Goal: Transaction & Acquisition: Purchase product/service

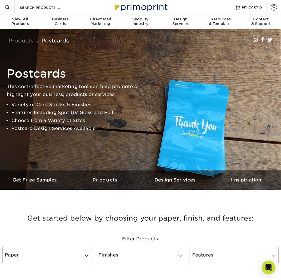
scroll to position [142, 0]
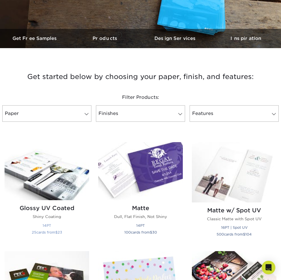
click at [33, 205] on h2 "Glossy UV Coated" at bounding box center [47, 208] width 84 height 7
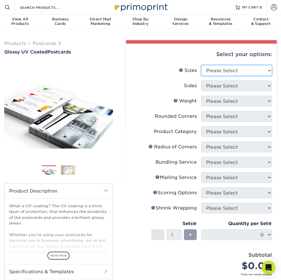
click at [241, 76] on select "Please Select 1.5" x 7" 2" x 4" 2" x 6" 2" x 7" 2" x 8" 2.12" x 5.5" 2.12" x 5.…" at bounding box center [236, 70] width 71 height 11
select select "5.50x8.50"
click at [213, 72] on select "Please Select 1.5" x 7" 2" x 4" 2" x 6" 2" x 7" 2" x 8" 2.12" x 5.5" 2.12" x 5.…" at bounding box center [236, 70] width 71 height 11
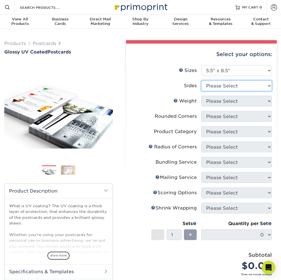
click at [222, 91] on select "Please Select Print Both Sides Print Front Only" at bounding box center [236, 85] width 71 height 11
select select "13abbda7-1d64-4f25-8bb2-c179b224825d"
click at [213, 88] on select "Please Select Print Both Sides Print Front Only" at bounding box center [236, 85] width 71 height 11
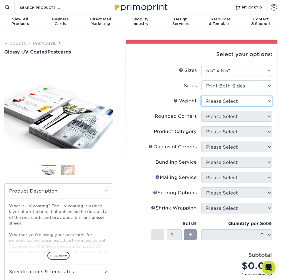
click at [224, 107] on select "Please Select 16PT 18PT C1S 14PT" at bounding box center [236, 101] width 71 height 11
select select "14PT"
click at [213, 103] on select "Please Select 16PT 18PT C1S 14PT" at bounding box center [236, 101] width 71 height 11
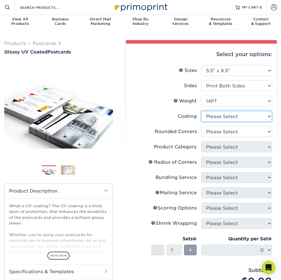
click at [224, 122] on select at bounding box center [236, 116] width 71 height 11
select select "1e8116af-acfc-44b1-83dc-8181aa338834"
click at [213, 118] on select at bounding box center [236, 116] width 71 height 11
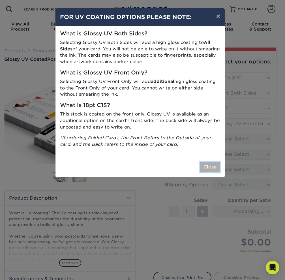
click at [209, 168] on button "Close" at bounding box center [210, 167] width 20 height 11
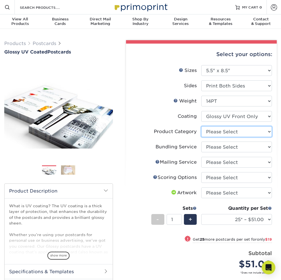
click at [219, 137] on select "Please Select Postcards" at bounding box center [236, 131] width 71 height 11
select select "9b7272e0-d6c8-4c3c-8e97-d3a1bcdab858"
click at [213, 133] on select "Please Select Postcards" at bounding box center [236, 131] width 71 height 11
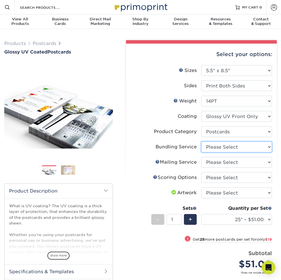
click at [224, 152] on select "Please Select No Bundling Services Yes, Bundles of 50 (+2 Days) Yes, Bundles of…" at bounding box center [236, 147] width 71 height 11
select select "58689abb-25c0-461c-a4c3-a80b627d6649"
click at [213, 149] on select "Please Select No Bundling Services Yes, Bundles of 50 (+2 Days) Yes, Bundles of…" at bounding box center [236, 147] width 71 height 11
click at [227, 168] on select "Please Select No Direct Mailing Service No, I will mail/stamp/imprint Direct Ma…" at bounding box center [236, 162] width 71 height 11
click at [213, 164] on select "Please Select No Direct Mailing Service No, I will mail/stamp/imprint Direct Ma…" at bounding box center [236, 162] width 71 height 11
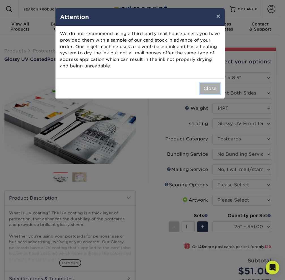
click at [211, 86] on button "Close" at bounding box center [210, 88] width 20 height 11
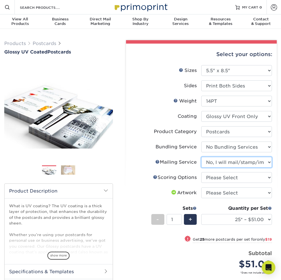
click at [227, 168] on select "Please Select No Direct Mailing Service No, I will mail/stamp/imprint Direct Ma…" at bounding box center [236, 162] width 71 height 11
select select "3e5e9bdd-d78a-4c28-a41d-fe1407925ca6"
click at [213, 164] on select "Please Select No Direct Mailing Service No, I will mail/stamp/imprint Direct Ma…" at bounding box center [236, 162] width 71 height 11
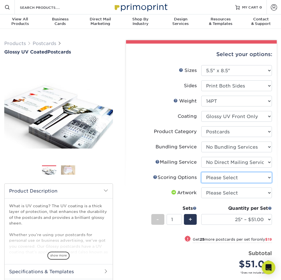
click at [234, 183] on select "Please Select No Scoring One Score Score in Half Two Scores" at bounding box center [236, 177] width 71 height 11
select select "16ebe401-5398-422d-8cb0-f3adbb82deb5"
click at [213, 179] on select "Please Select No Scoring One Score Score in Half Two Scores" at bounding box center [236, 177] width 71 height 11
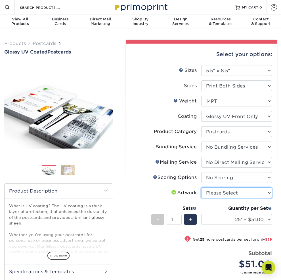
click at [237, 198] on select "Please Select I will upload files I need a design - $150" at bounding box center [236, 193] width 71 height 11
select select "upload"
click at [213, 195] on select "Please Select I will upload files I need a design - $150" at bounding box center [236, 193] width 71 height 11
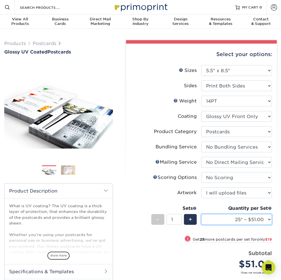
click at [242, 225] on select "25* – $51.00 50* – $70.00 75* – $82.00 100* – $128.00 250* – $192.00 500 – $213…" at bounding box center [236, 219] width 71 height 11
select select "2500 – $395.00"
click at [213, 221] on select "25* – $51.00 50* – $70.00 75* – $82.00 100* – $128.00 250* – $192.00 500 – $213…" at bounding box center [236, 219] width 71 height 11
